Goal: Information Seeking & Learning: Learn about a topic

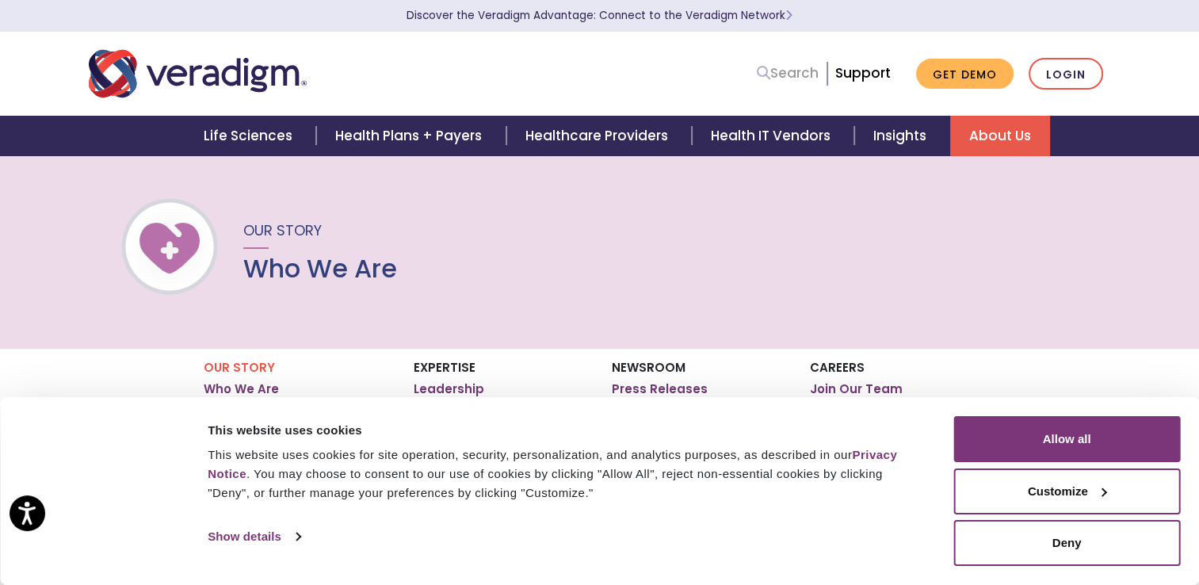
click at [761, 76] on icon at bounding box center [763, 72] width 13 height 13
click at [761, 76] on input "Search" at bounding box center [747, 74] width 143 height 30
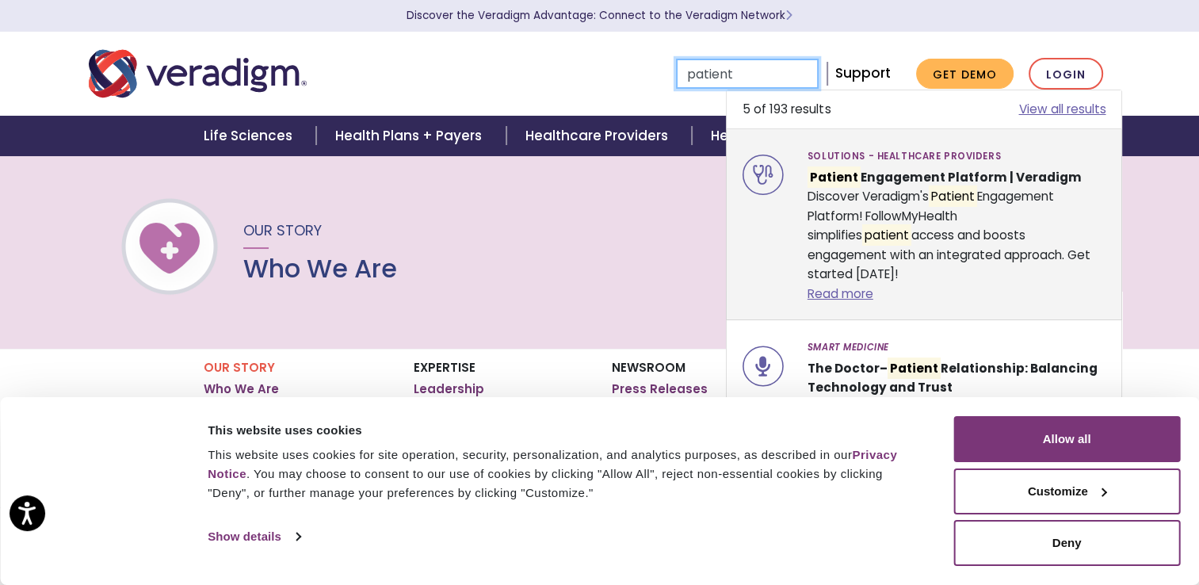
type input "patient"
click at [862, 171] on strong "Patient Engagement Platform | Veradigm" at bounding box center [945, 176] width 274 height 21
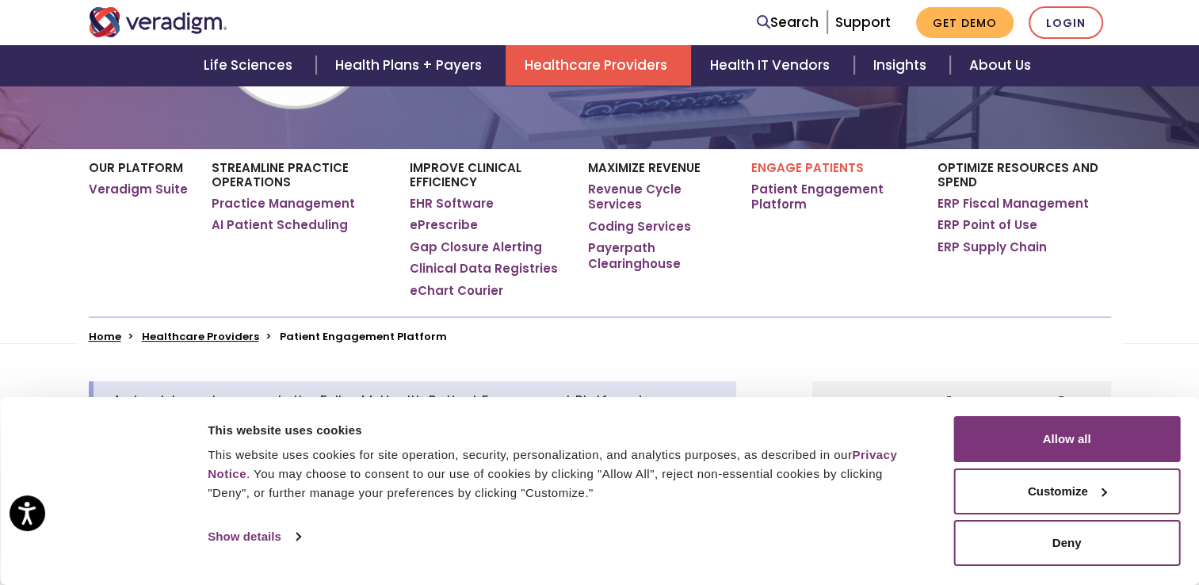
scroll to position [261, 0]
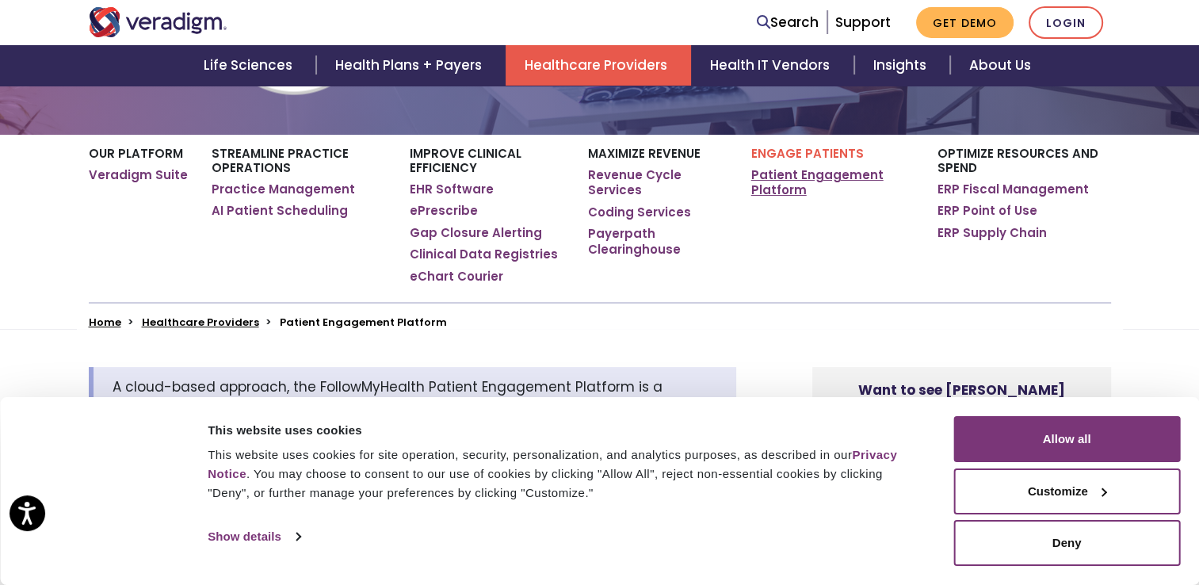
click at [767, 176] on link "Patient Engagement Platform" at bounding box center [832, 182] width 162 height 31
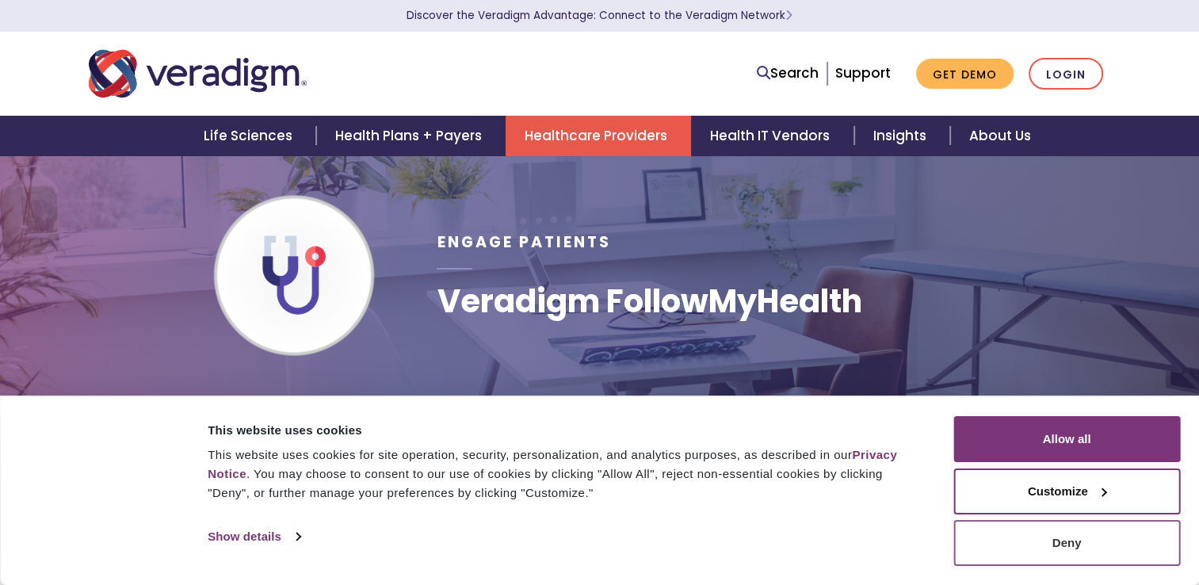
click at [1033, 528] on button "Deny" at bounding box center [1066, 543] width 227 height 46
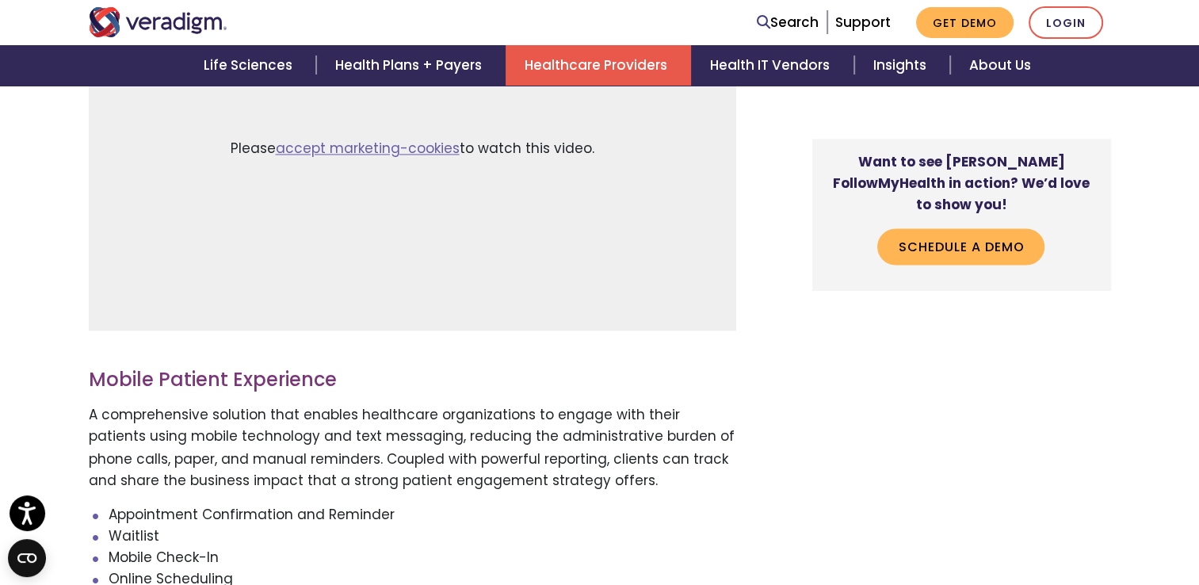
scroll to position [2536, 0]
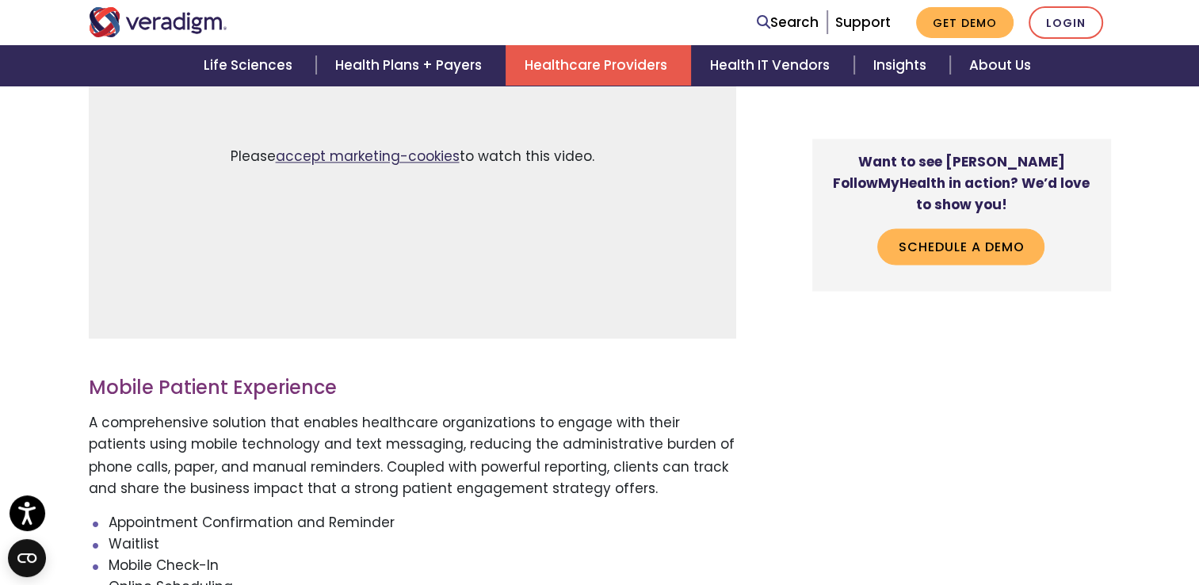
click at [393, 158] on link "accept marketing-cookies" at bounding box center [368, 156] width 184 height 19
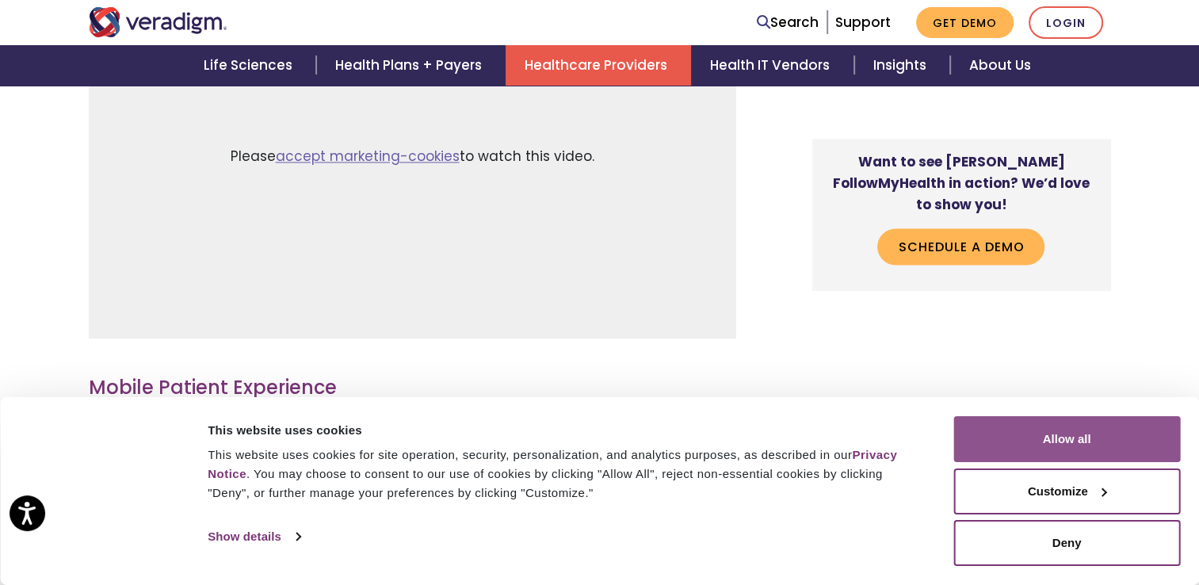
click at [1021, 449] on button "Allow all" at bounding box center [1066, 439] width 227 height 46
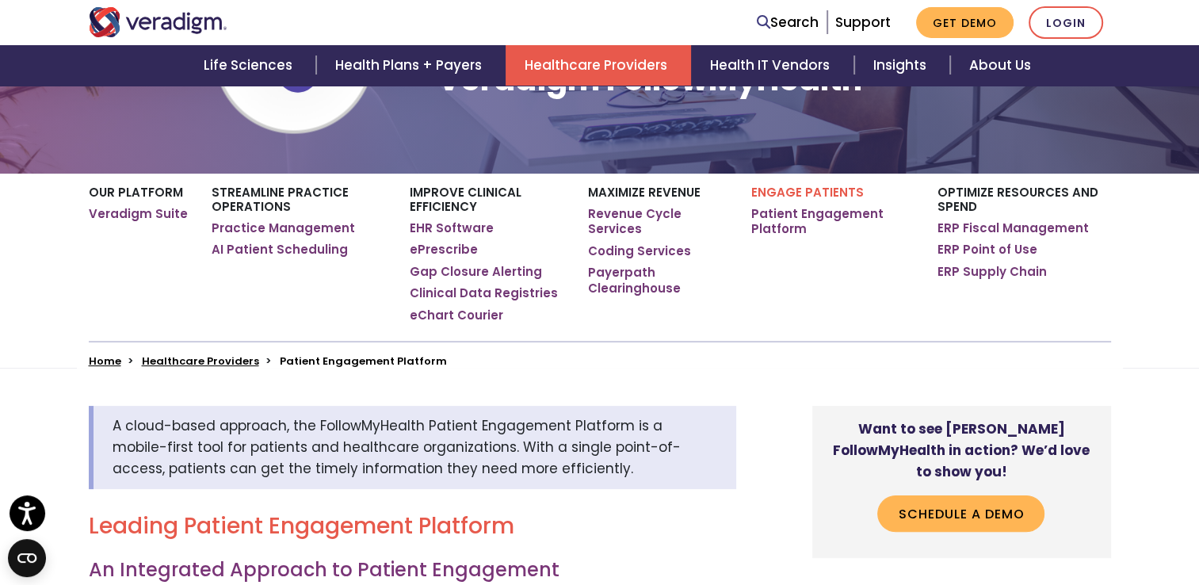
scroll to position [0, 0]
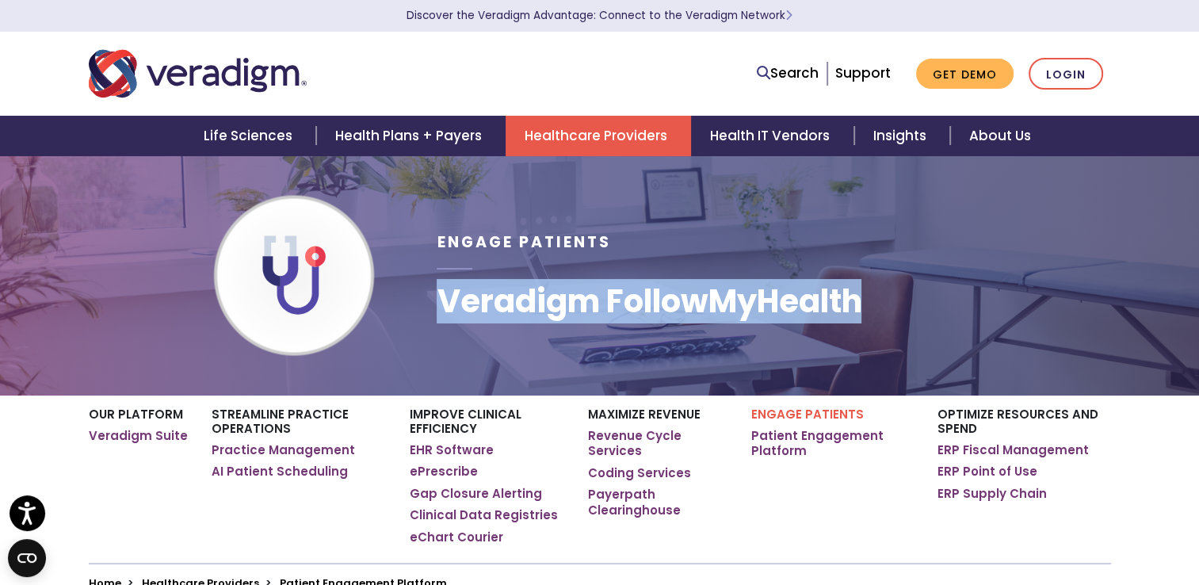
drag, startPoint x: 445, startPoint y: 306, endPoint x: 892, endPoint y: 329, distance: 447.5
click at [892, 329] on div "Engage Patients Veradigm FollowMyHealth" at bounding box center [773, 275] width 697 height 189
copy h1 "Veradigm FollowMyHealth"
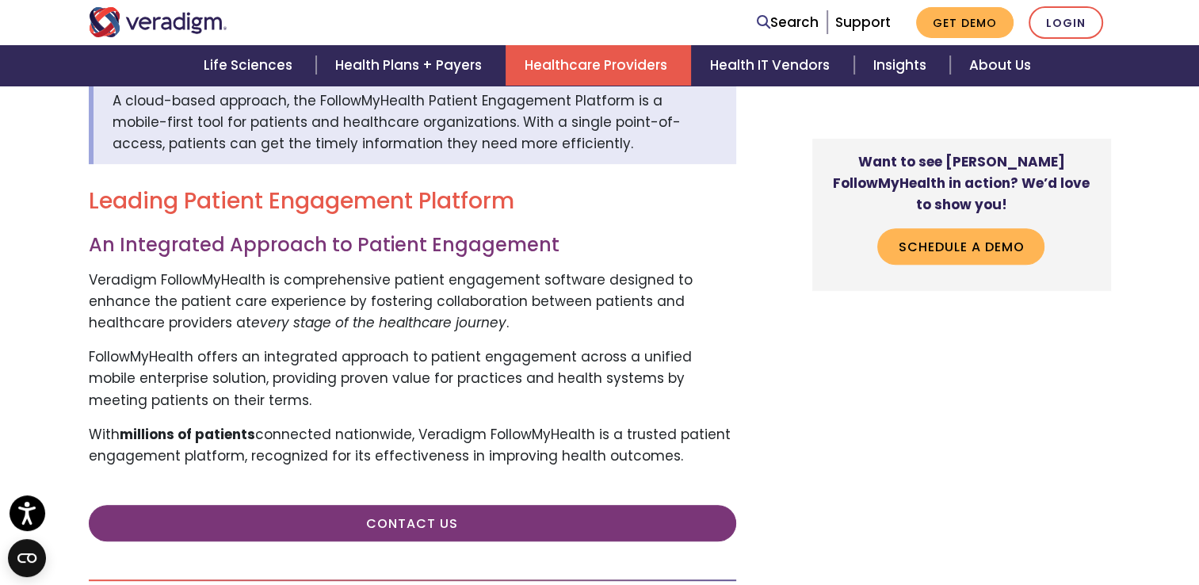
scroll to position [583, 0]
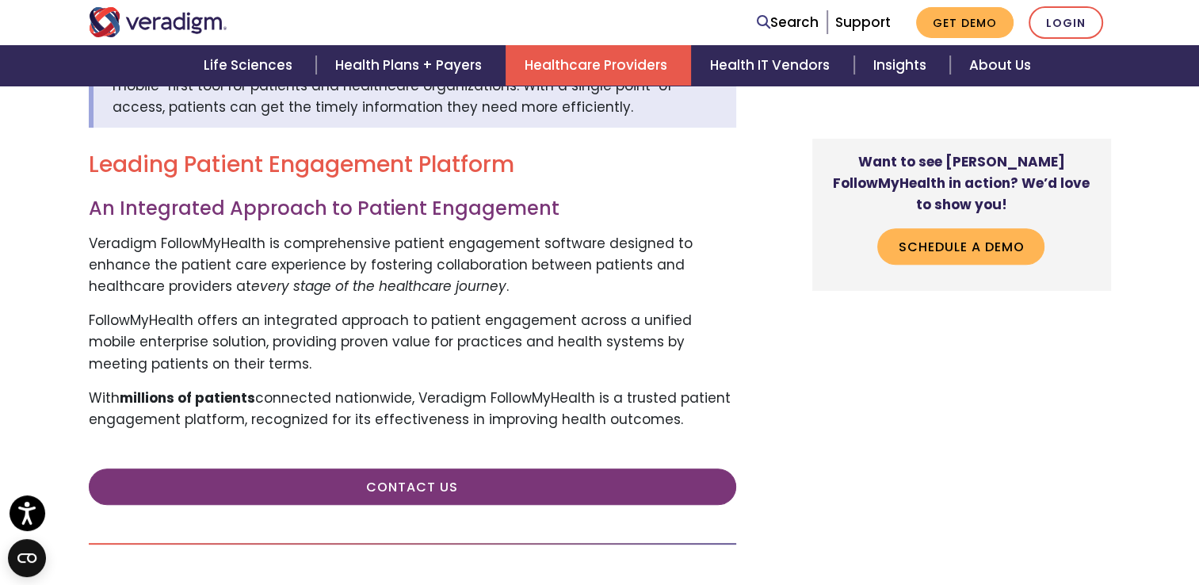
drag, startPoint x: 90, startPoint y: 246, endPoint x: 672, endPoint y: 423, distance: 608.9
copy div "Veradigm FollowMyHealth is comprehensive patient engagement software designed t…"
